Goal: Complete application form

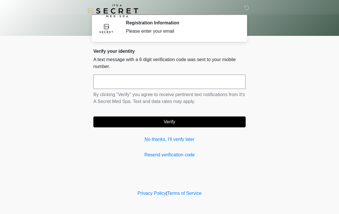
click at [205, 83] on input "text" at bounding box center [169, 82] width 152 height 14
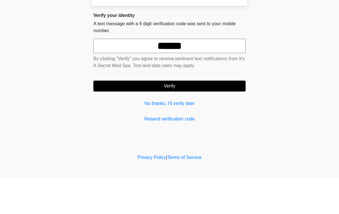
type input "******"
click at [197, 117] on button "Verify" at bounding box center [169, 122] width 152 height 11
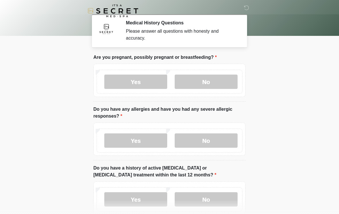
click at [221, 80] on label "No" at bounding box center [206, 82] width 63 height 14
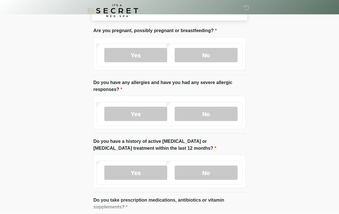
scroll to position [27, 0]
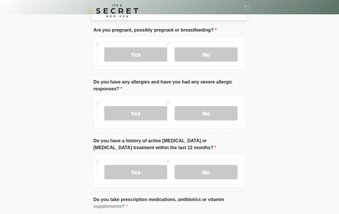
click at [217, 110] on label "No" at bounding box center [206, 113] width 63 height 14
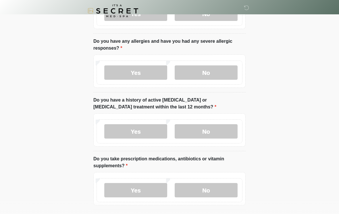
scroll to position [80, 0]
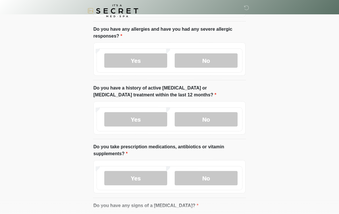
click at [222, 116] on label "No" at bounding box center [206, 119] width 63 height 14
click at [217, 178] on label "No" at bounding box center [206, 178] width 63 height 14
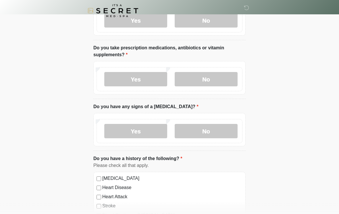
scroll to position [179, 0]
click at [223, 131] on label "No" at bounding box center [206, 131] width 63 height 14
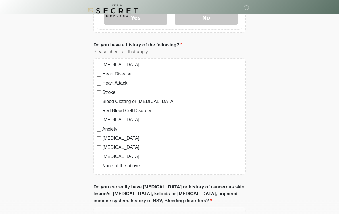
scroll to position [293, 0]
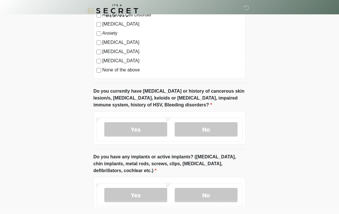
click at [211, 129] on label "No" at bounding box center [206, 130] width 63 height 14
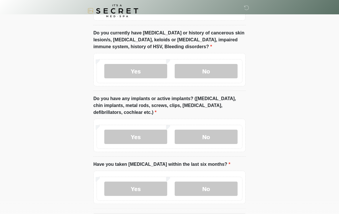
scroll to position [450, 0]
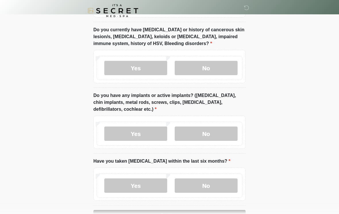
click at [220, 134] on label "No" at bounding box center [206, 134] width 63 height 14
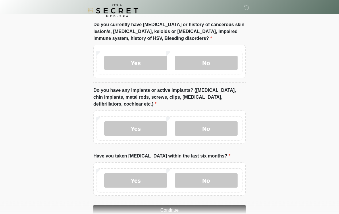
scroll to position [478, 0]
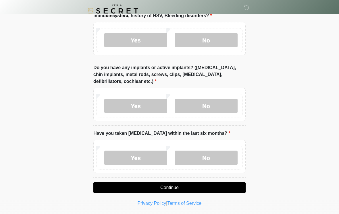
click at [211, 157] on label "No" at bounding box center [206, 158] width 63 height 14
click at [219, 182] on button "Continue" at bounding box center [169, 187] width 152 height 11
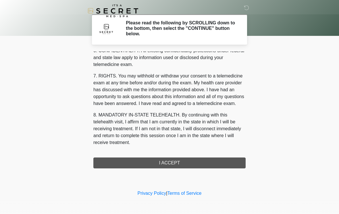
scroll to position [234, 0]
click at [200, 160] on button "I ACCEPT" at bounding box center [169, 163] width 152 height 11
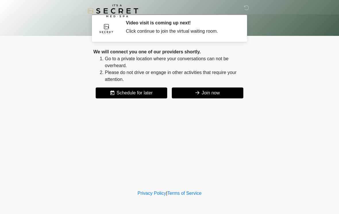
click at [218, 93] on button "Join now" at bounding box center [208, 93] width 72 height 11
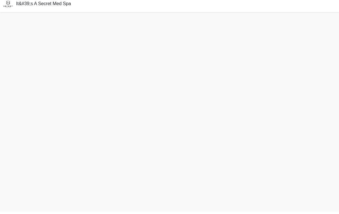
scroll to position [2, 0]
